Goal: Task Accomplishment & Management: Manage account settings

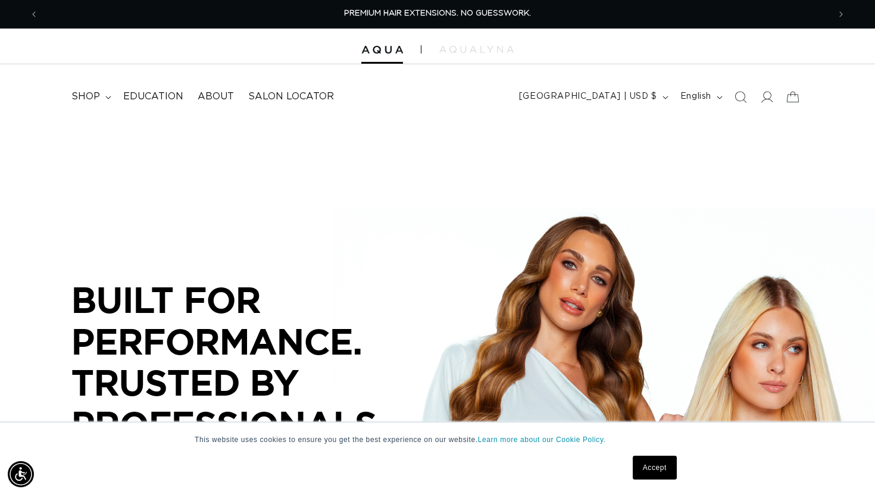
click at [645, 470] on link "Accept" at bounding box center [655, 468] width 44 height 24
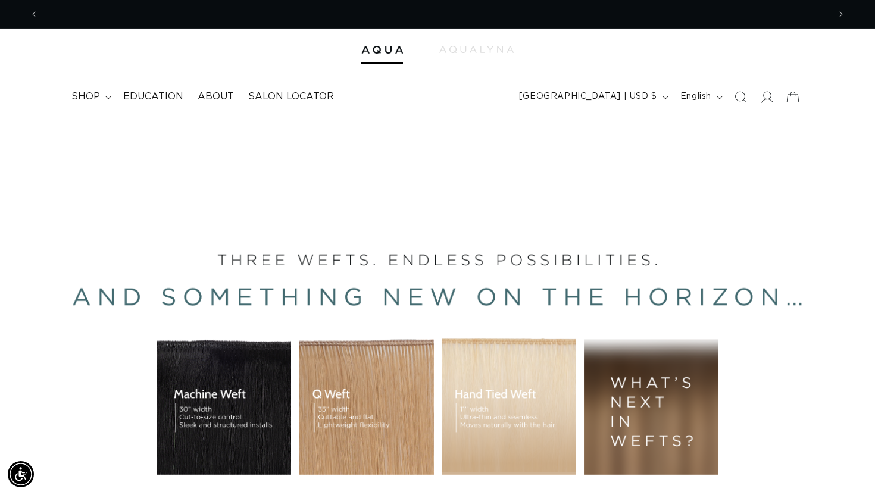
scroll to position [0, 1581]
click at [764, 98] on icon at bounding box center [766, 96] width 12 height 12
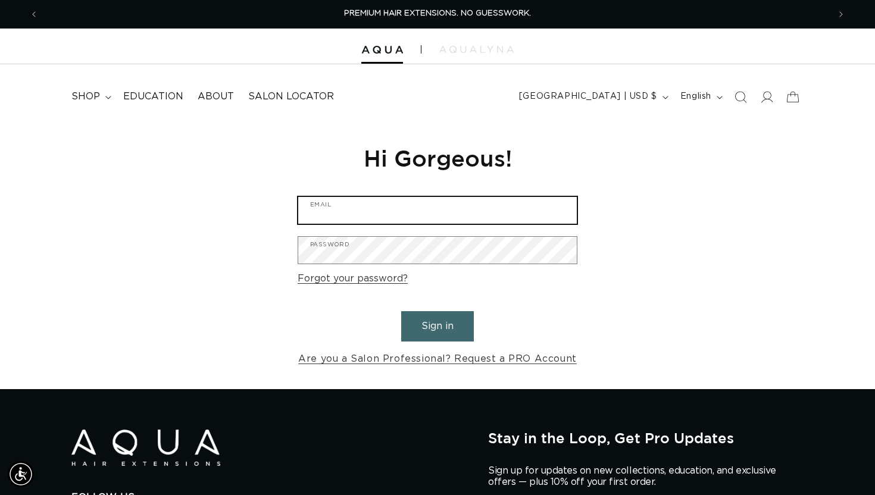
click at [453, 202] on input "Email" at bounding box center [437, 210] width 279 height 27
type input "[EMAIL_ADDRESS][DOMAIN_NAME]"
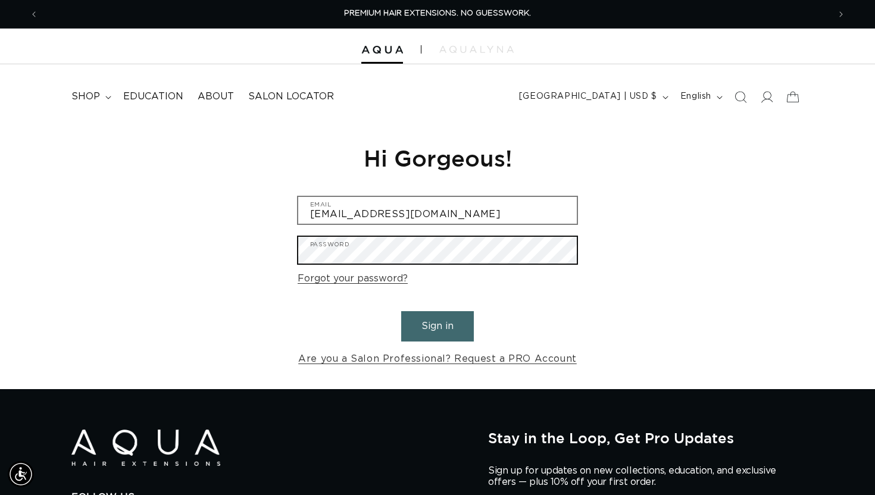
click at [401, 311] on button "Sign in" at bounding box center [437, 326] width 73 height 30
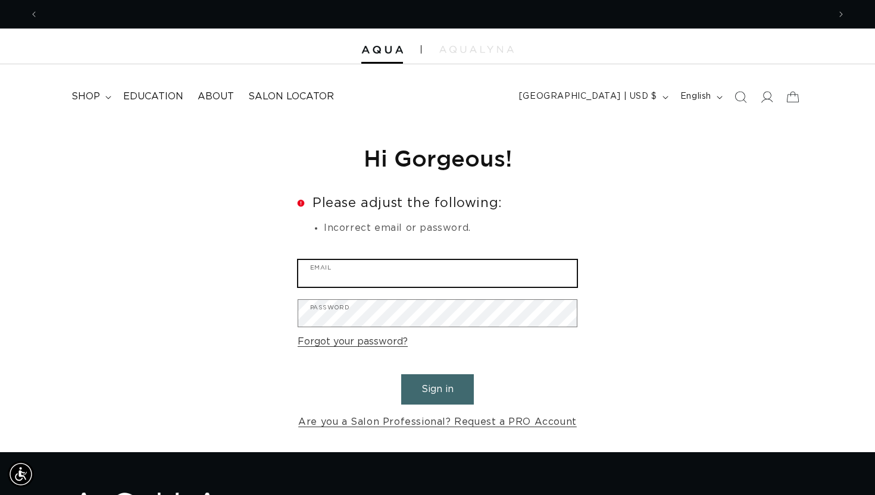
click at [386, 273] on input "Email" at bounding box center [437, 273] width 279 height 27
type input "[EMAIL_ADDRESS][DOMAIN_NAME]"
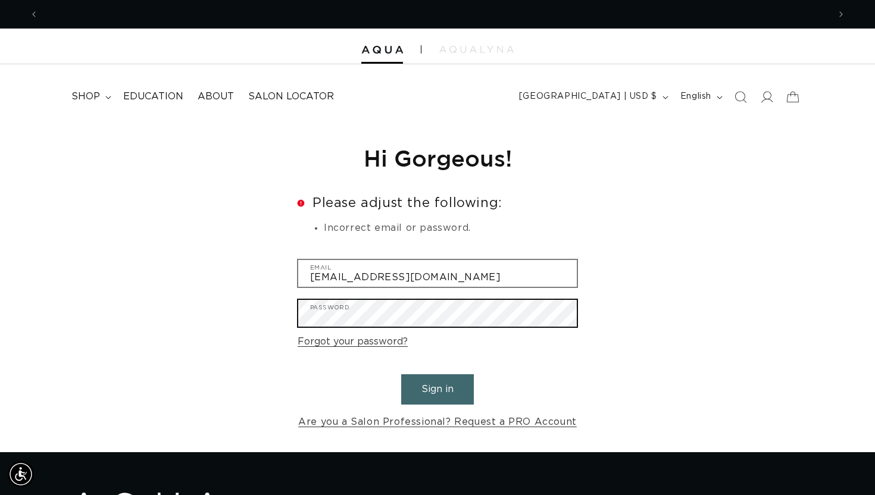
scroll to position [0, 0]
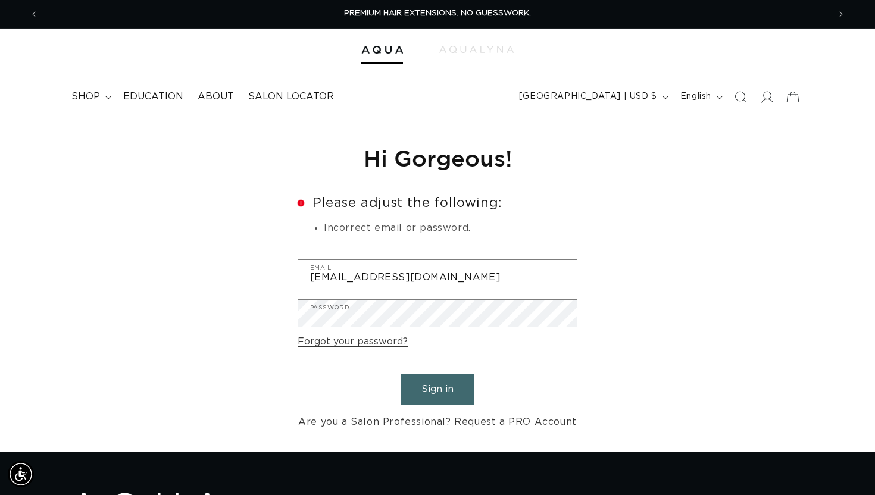
click at [443, 395] on button "Sign in" at bounding box center [437, 389] width 73 height 30
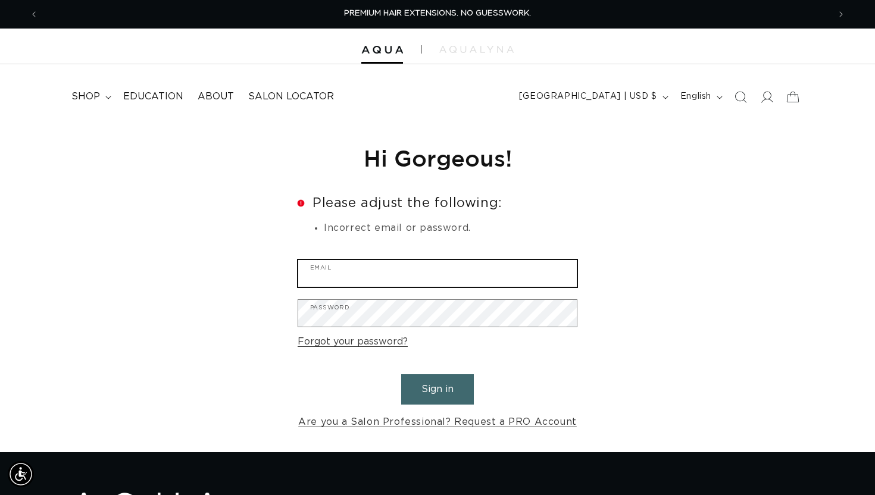
click at [329, 272] on input "Email" at bounding box center [437, 273] width 279 height 27
type input "[EMAIL_ADDRESS][DOMAIN_NAME]"
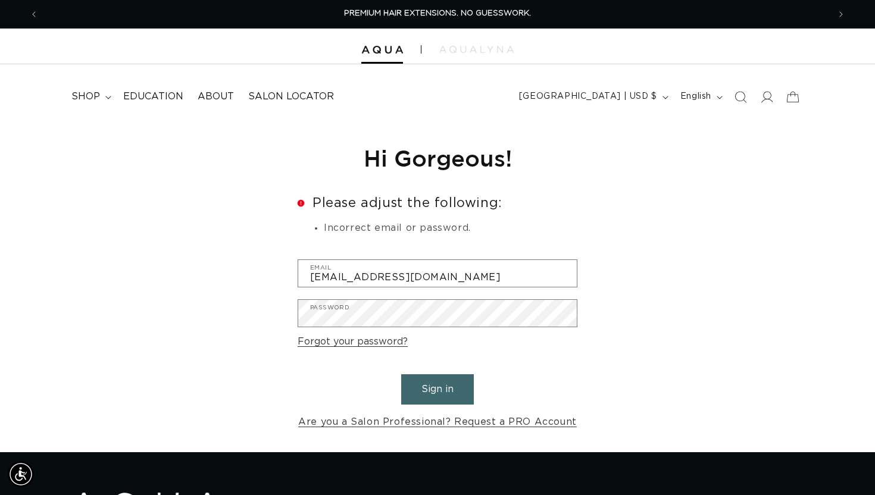
click at [434, 398] on button "Sign in" at bounding box center [437, 389] width 73 height 30
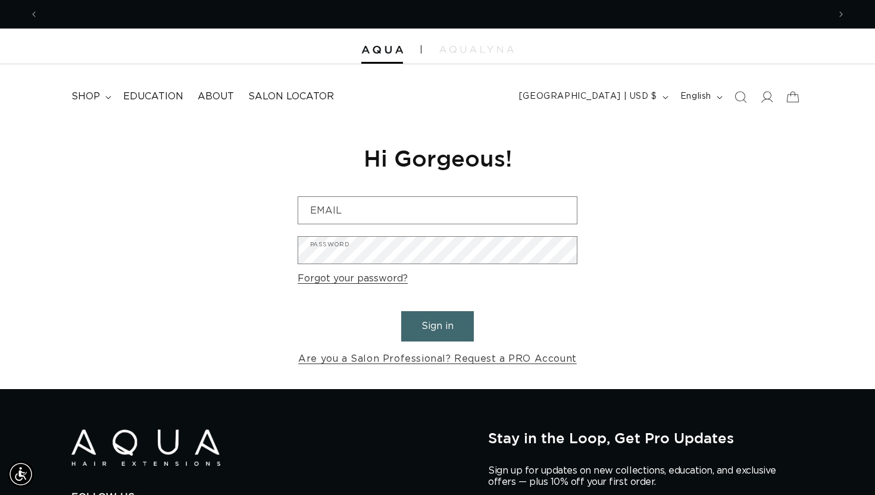
scroll to position [0, 1581]
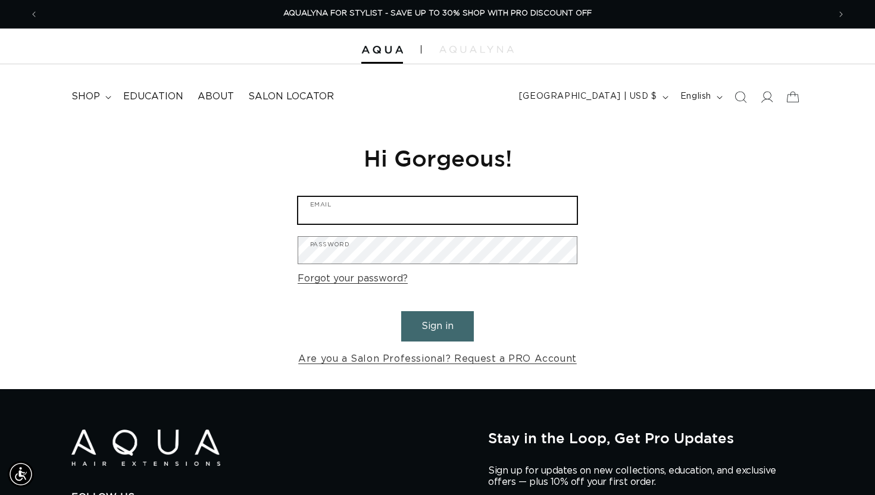
click at [330, 219] on input "Email" at bounding box center [437, 210] width 279 height 27
type input "aeldridge2624@gmail.com"
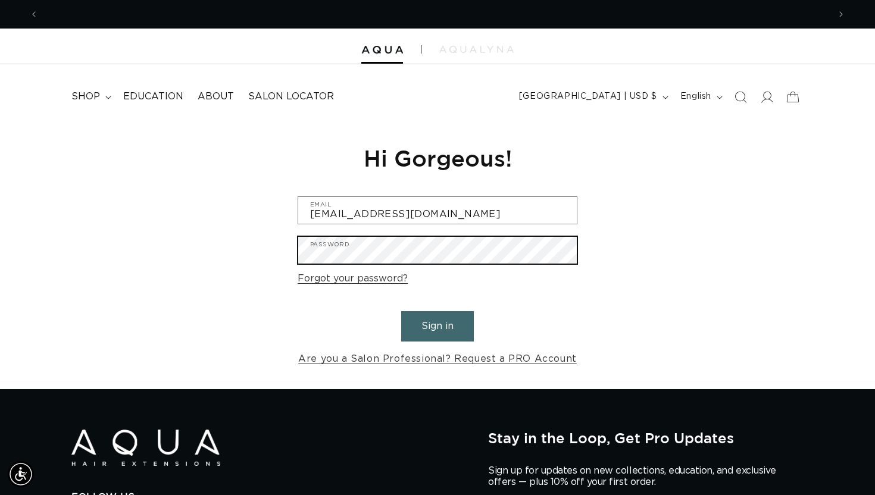
scroll to position [0, 790]
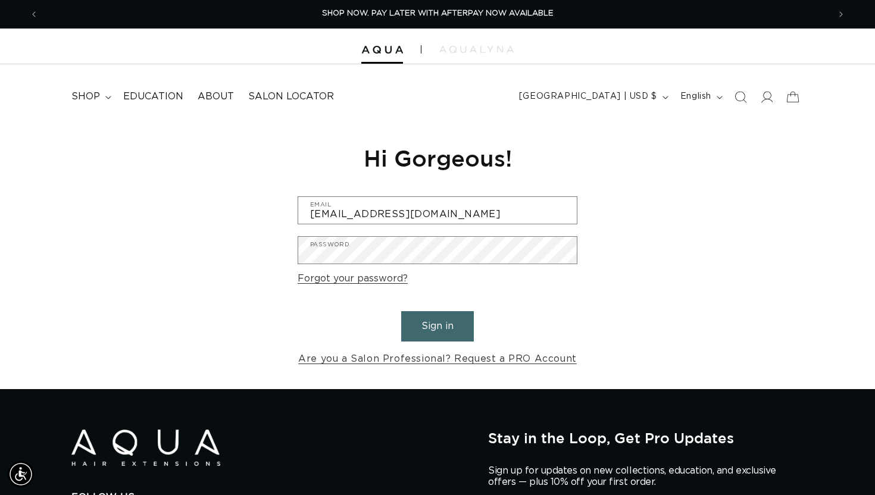
click at [442, 326] on button "Sign in" at bounding box center [437, 326] width 73 height 30
